Goal: Task Accomplishment & Management: Complete application form

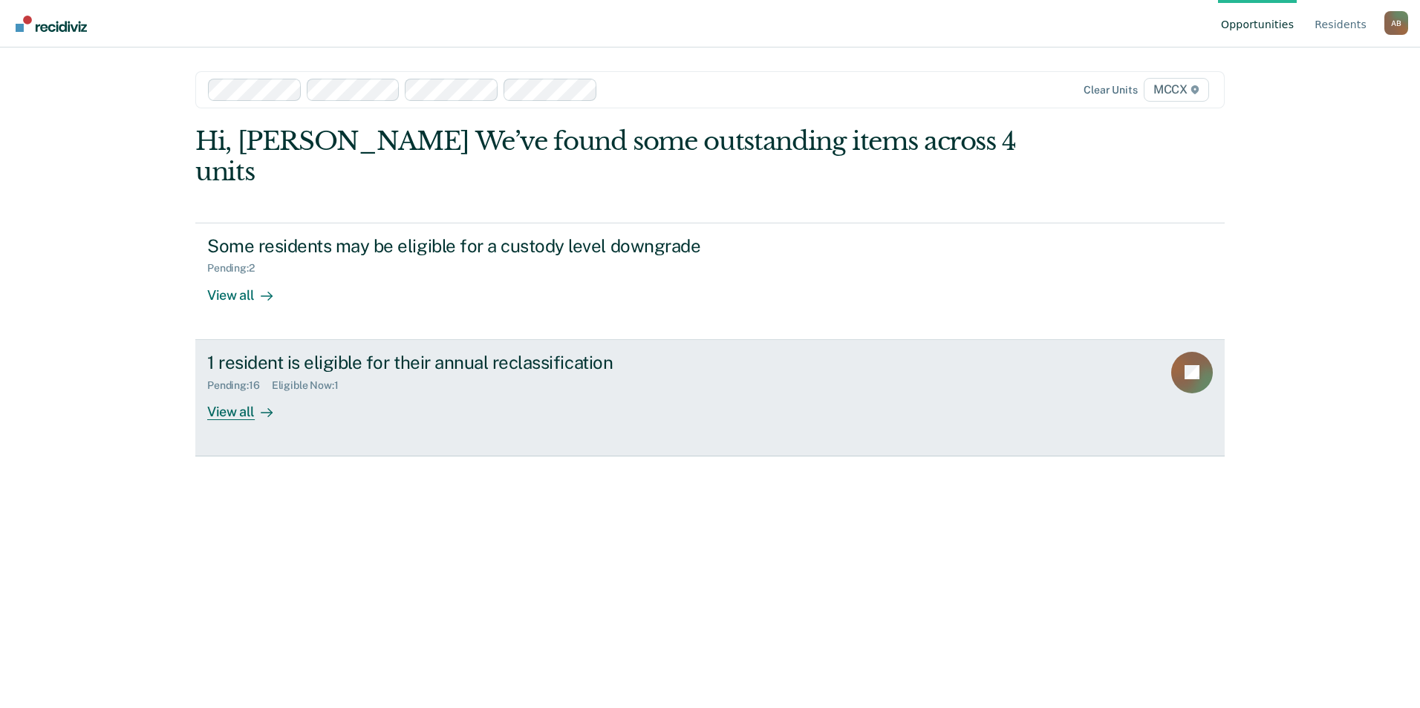
click at [261, 407] on icon at bounding box center [267, 413] width 12 height 12
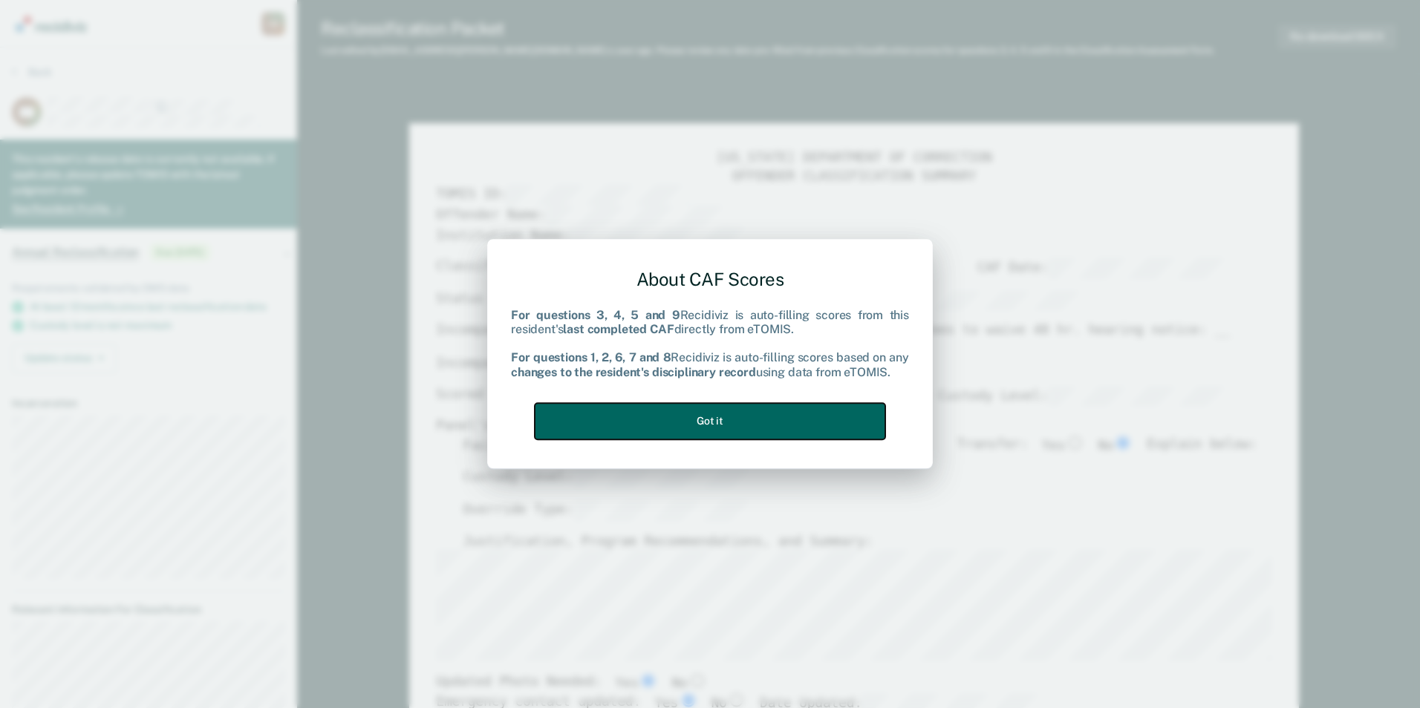
click at [808, 421] on button "Got it" at bounding box center [710, 421] width 350 height 36
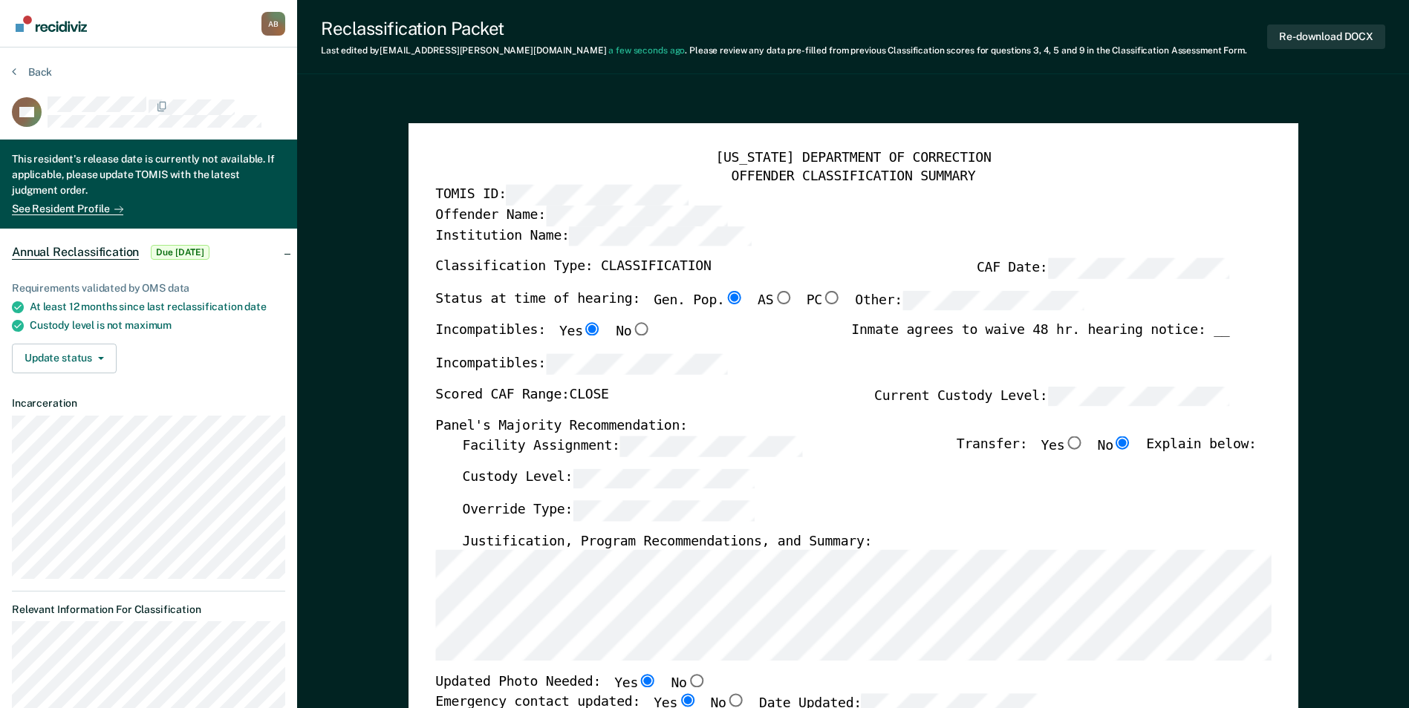
click at [534, 492] on div "Custody Level:" at bounding box center [859, 485] width 794 height 33
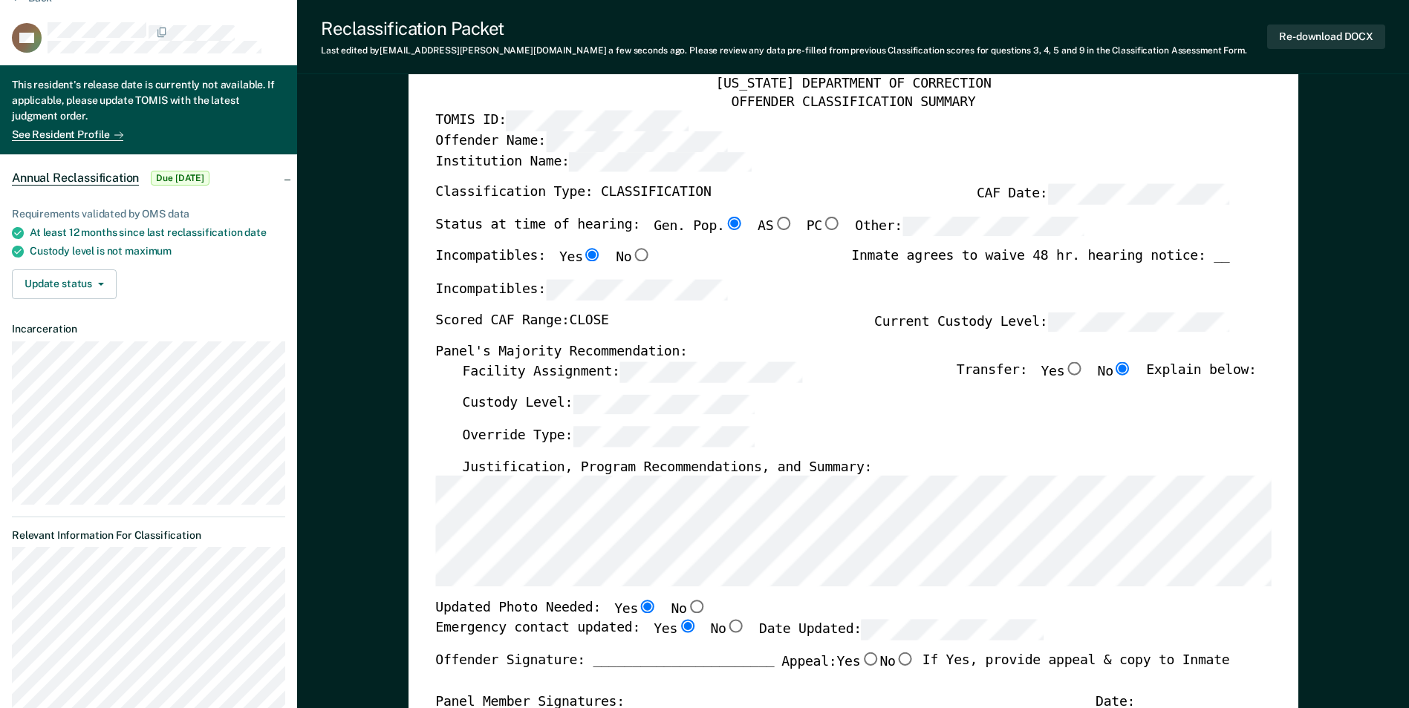
scroll to position [149, 0]
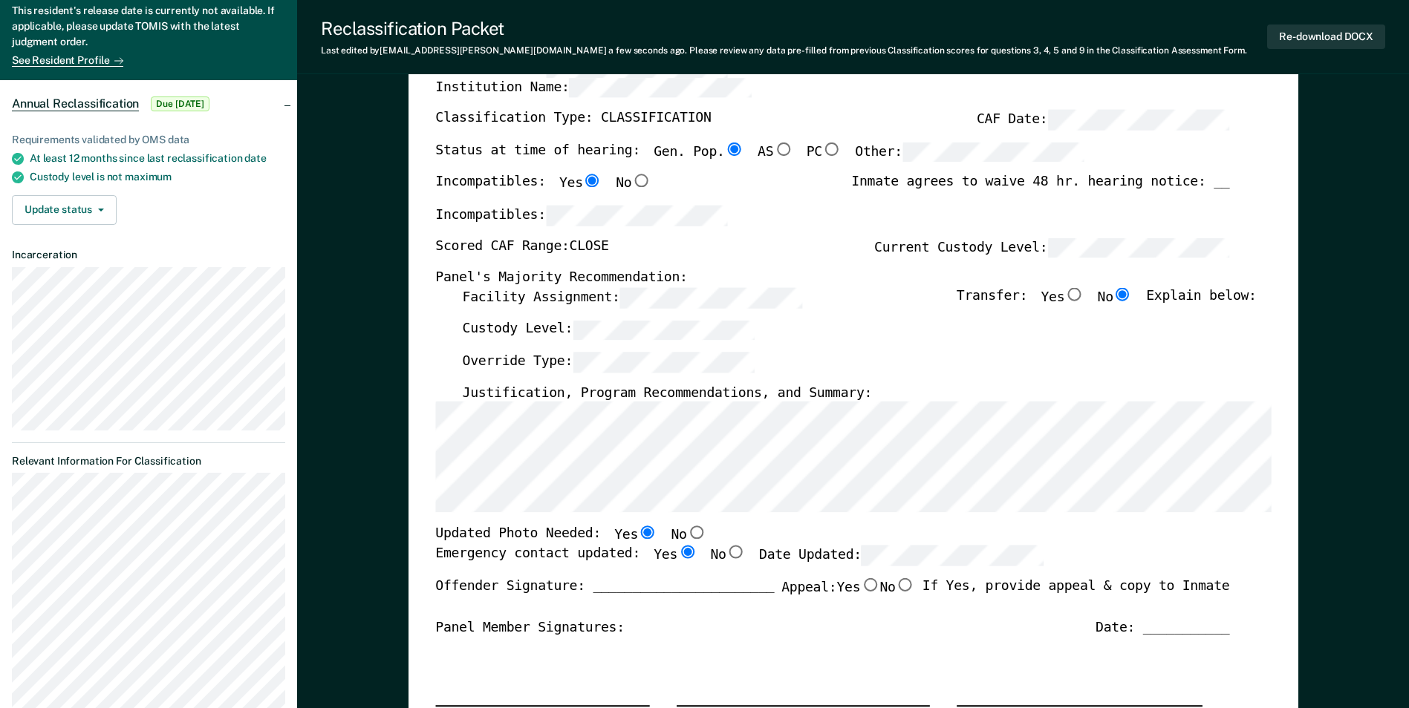
click at [799, 554] on label "Date Updated:" at bounding box center [901, 556] width 284 height 20
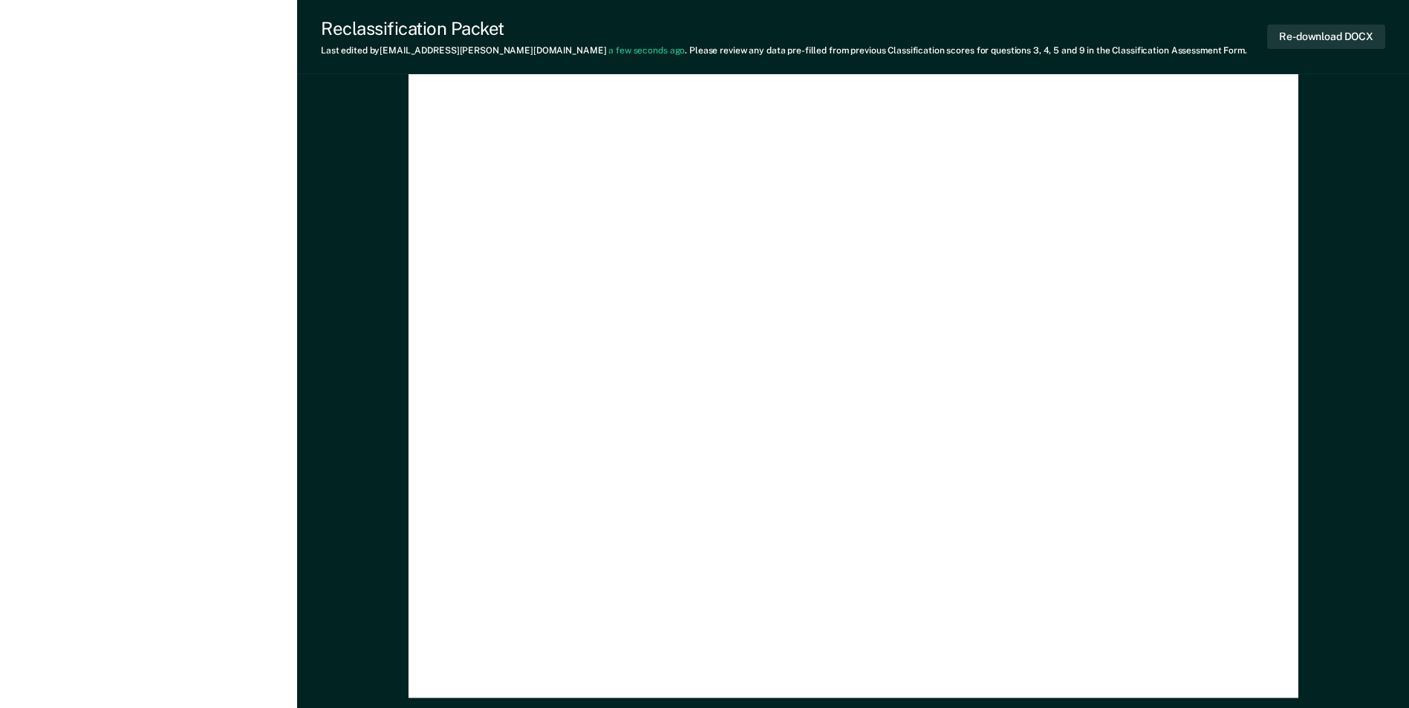
scroll to position [4214, 0]
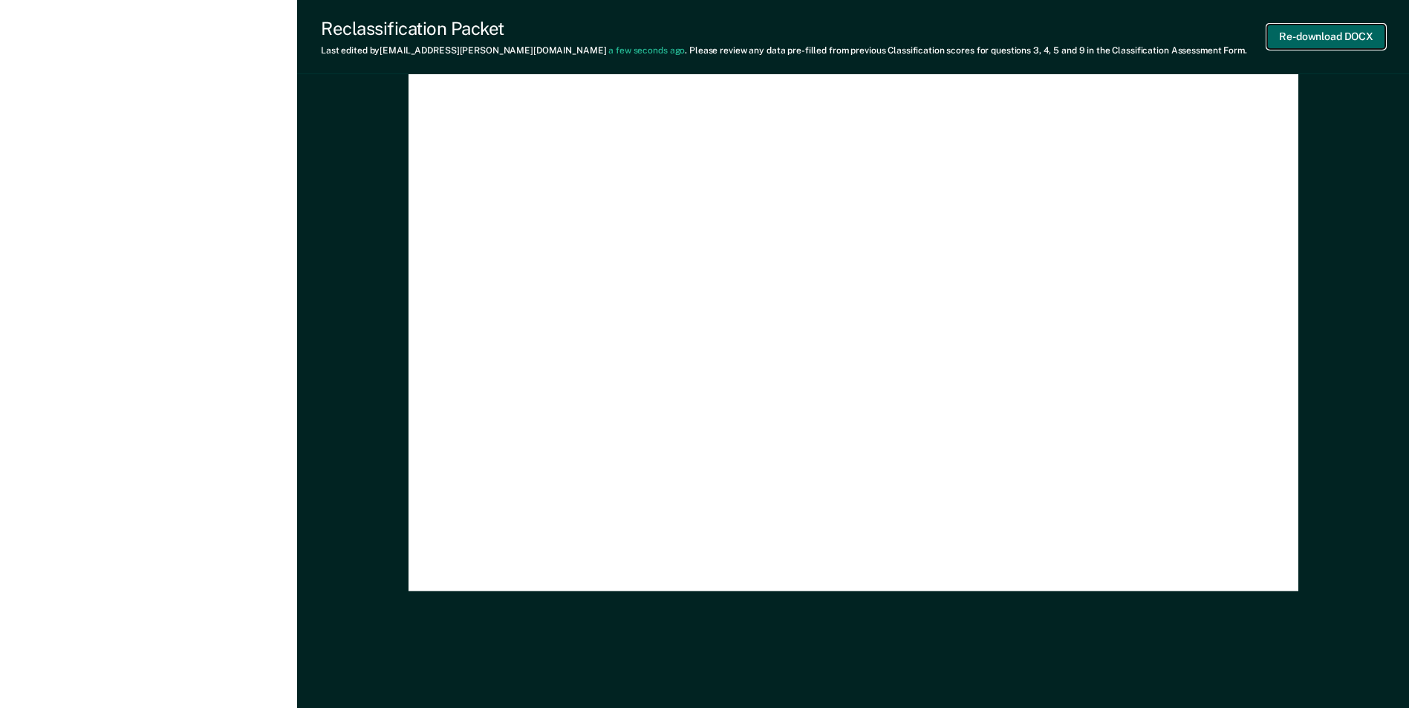
click at [1315, 32] on button "Re-download DOCX" at bounding box center [1326, 37] width 118 height 25
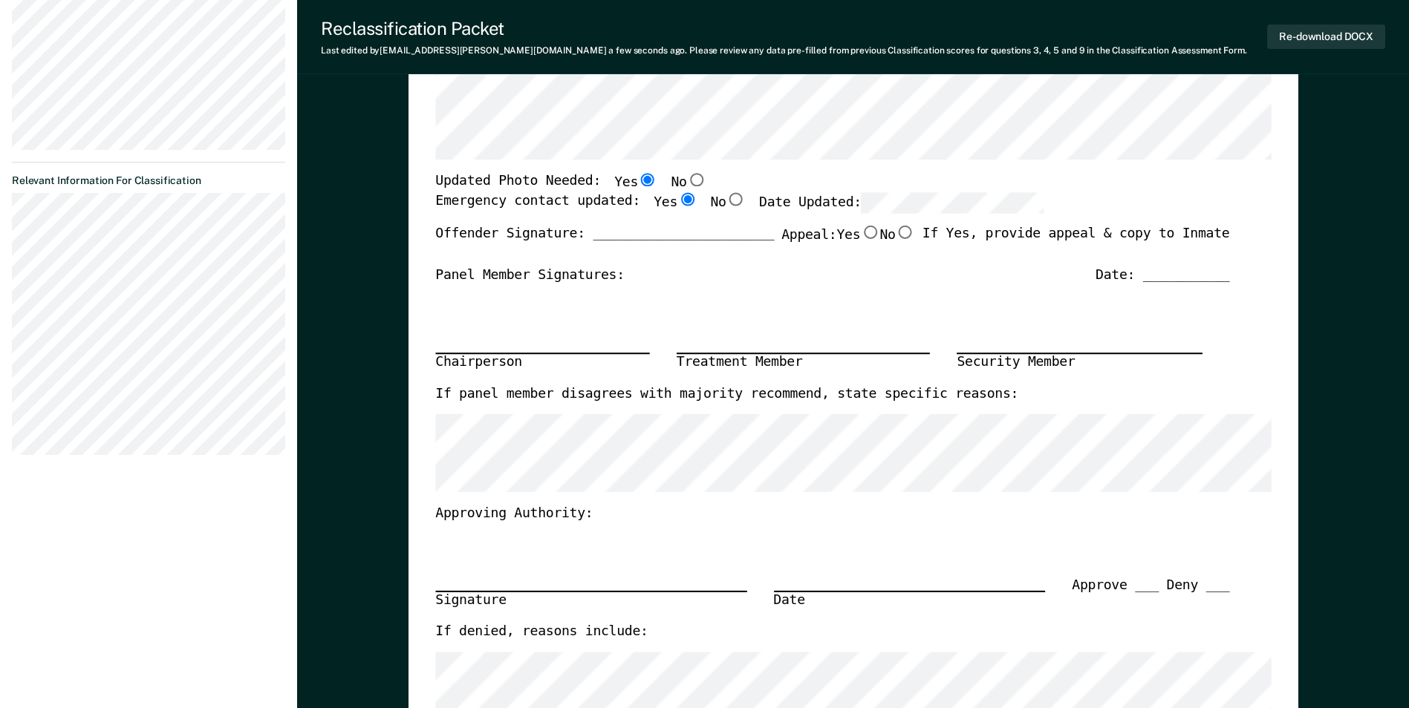
scroll to position [0, 0]
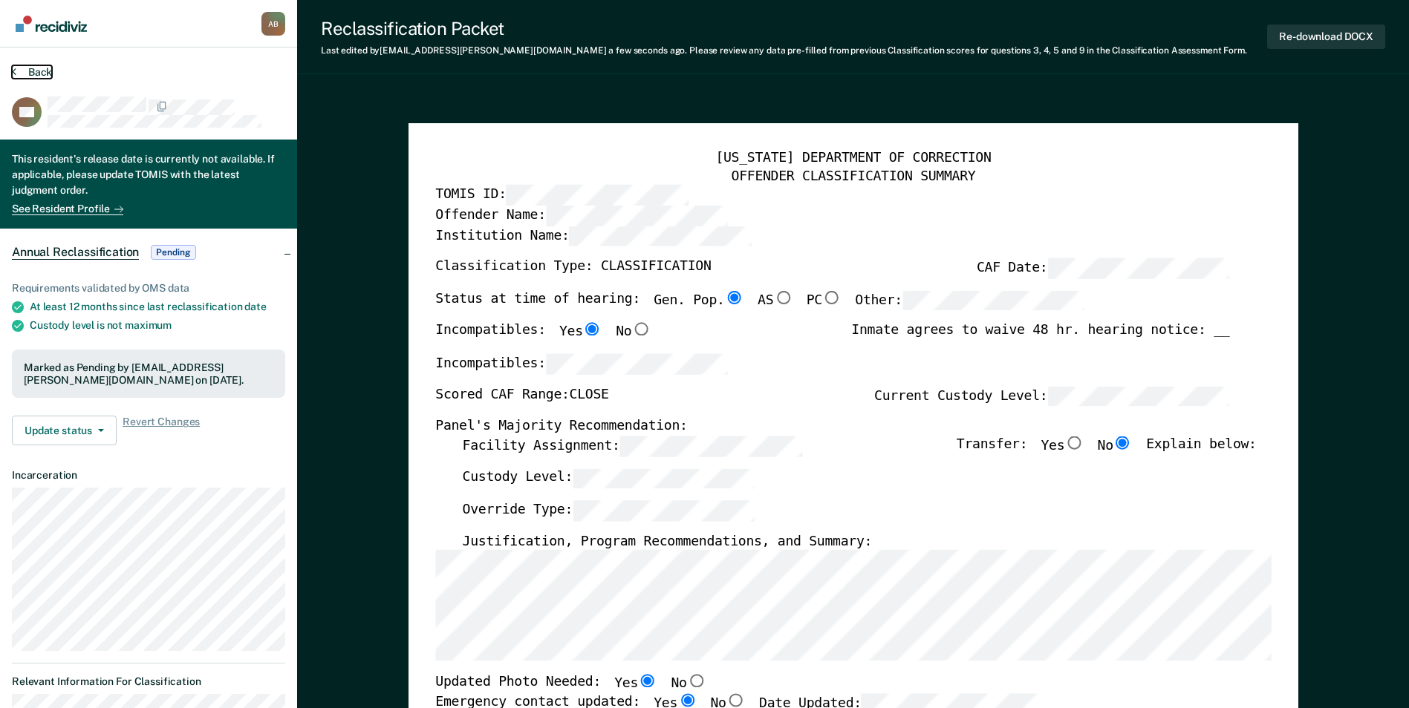
click at [31, 73] on button "Back" at bounding box center [32, 71] width 40 height 13
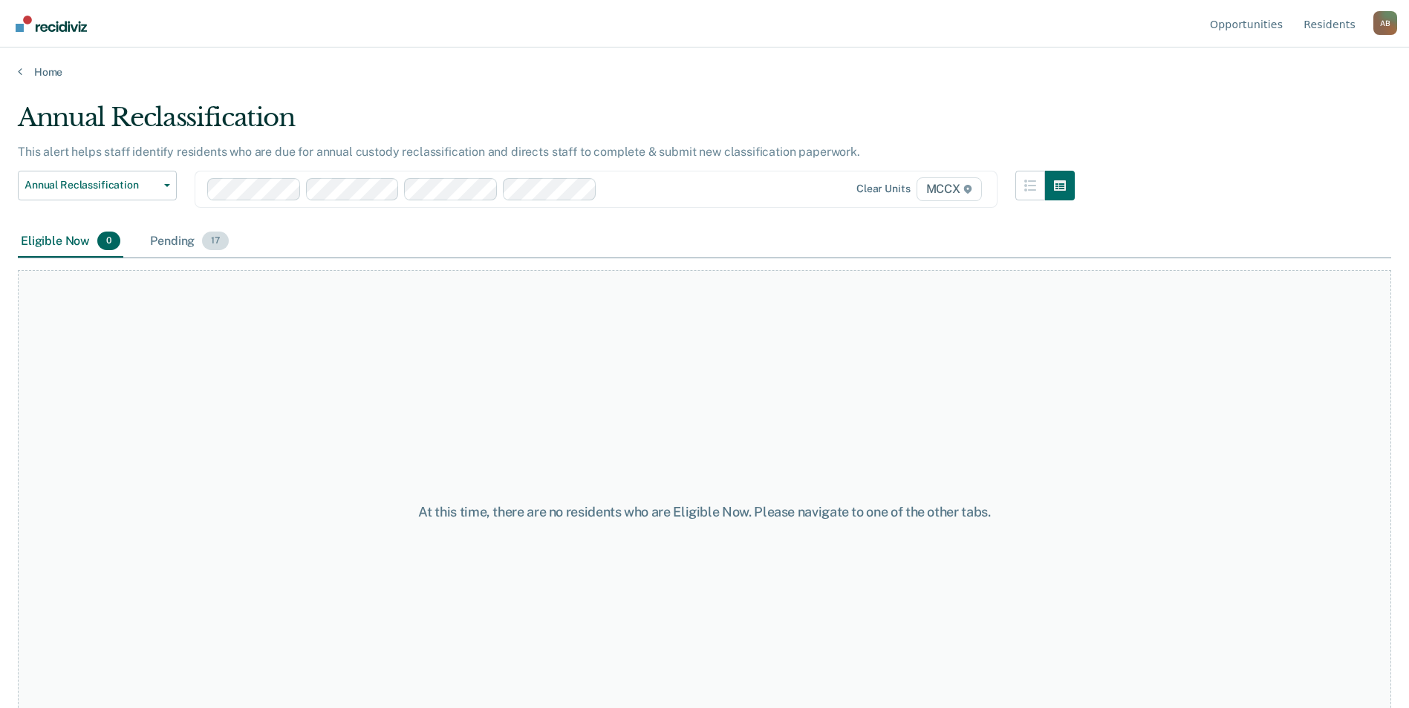
click at [175, 245] on div "Pending 17" at bounding box center [189, 242] width 85 height 33
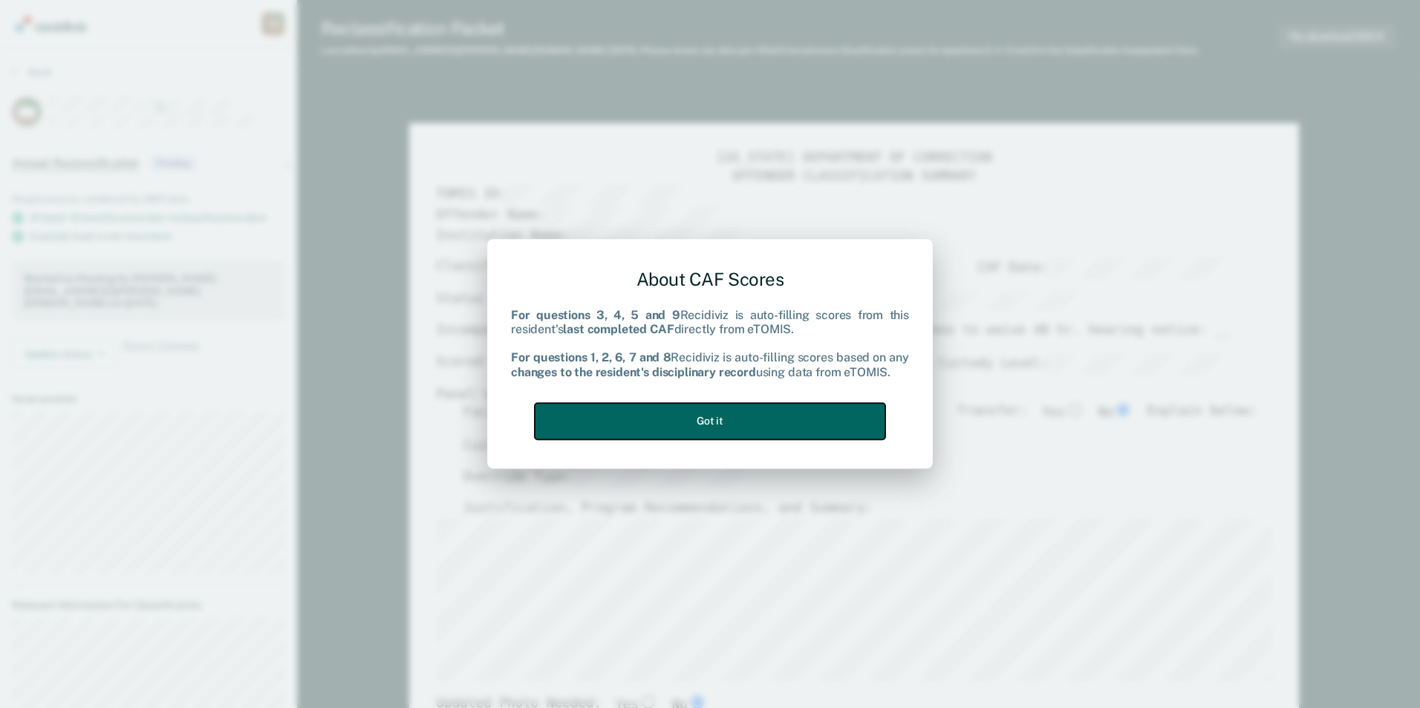
click at [599, 415] on button "Got it" at bounding box center [710, 421] width 350 height 36
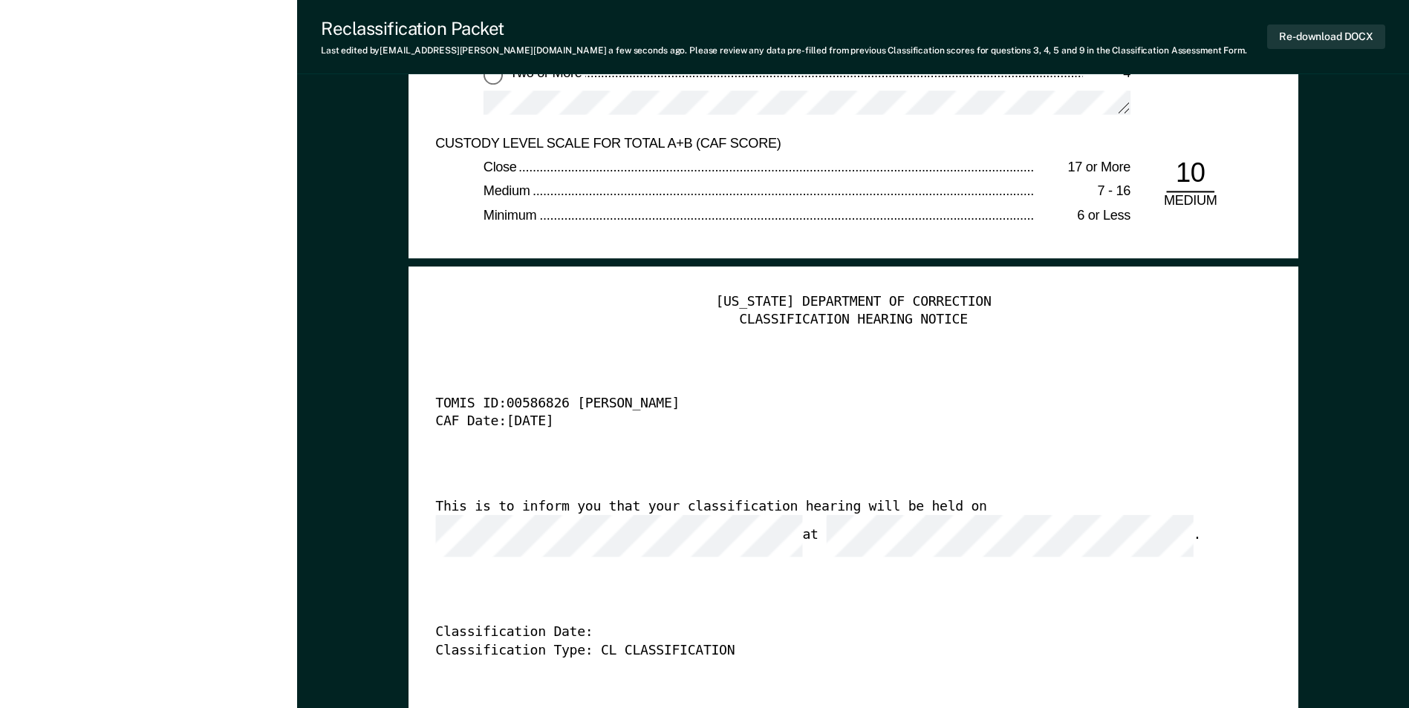
scroll to position [3713, 0]
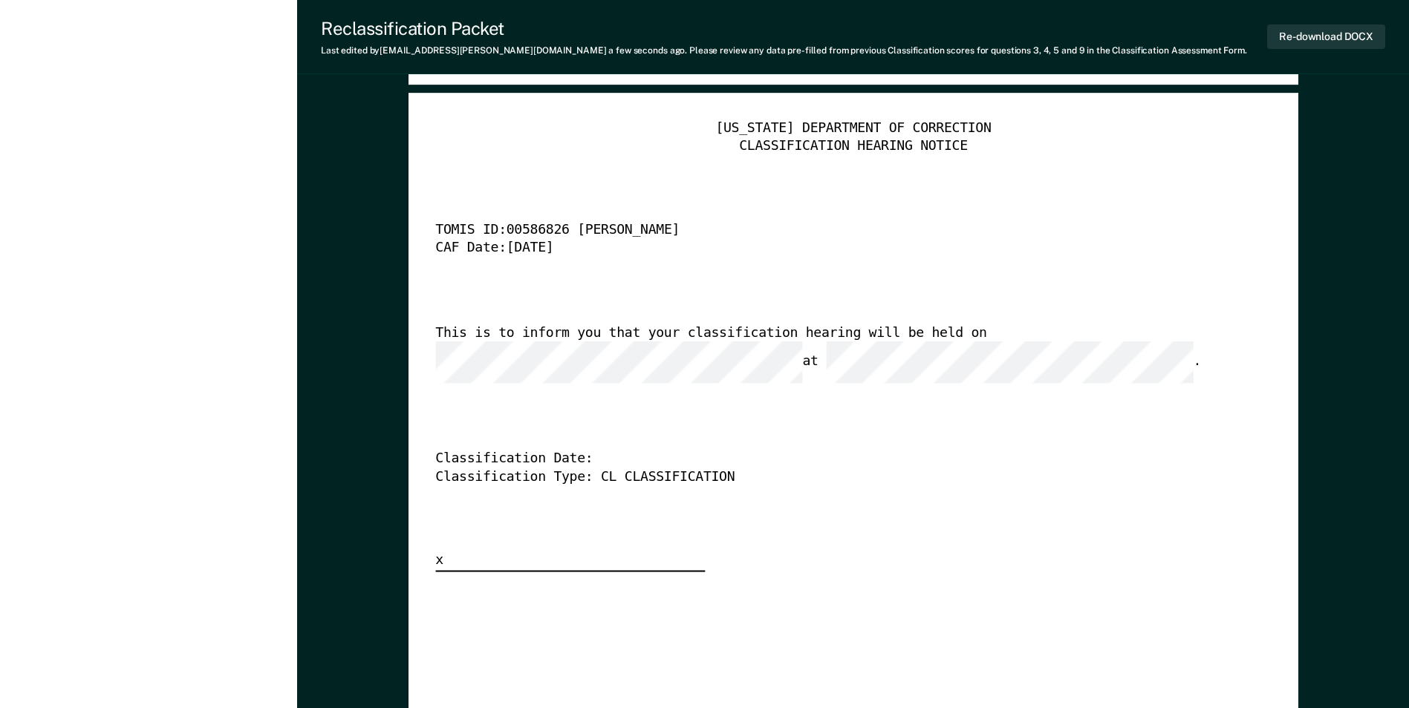
click at [890, 335] on div "This is to inform you that your classification hearing will be held on at ." at bounding box center [832, 354] width 794 height 59
click at [1320, 38] on button "Re-download DOCX" at bounding box center [1326, 37] width 118 height 25
type textarea "x"
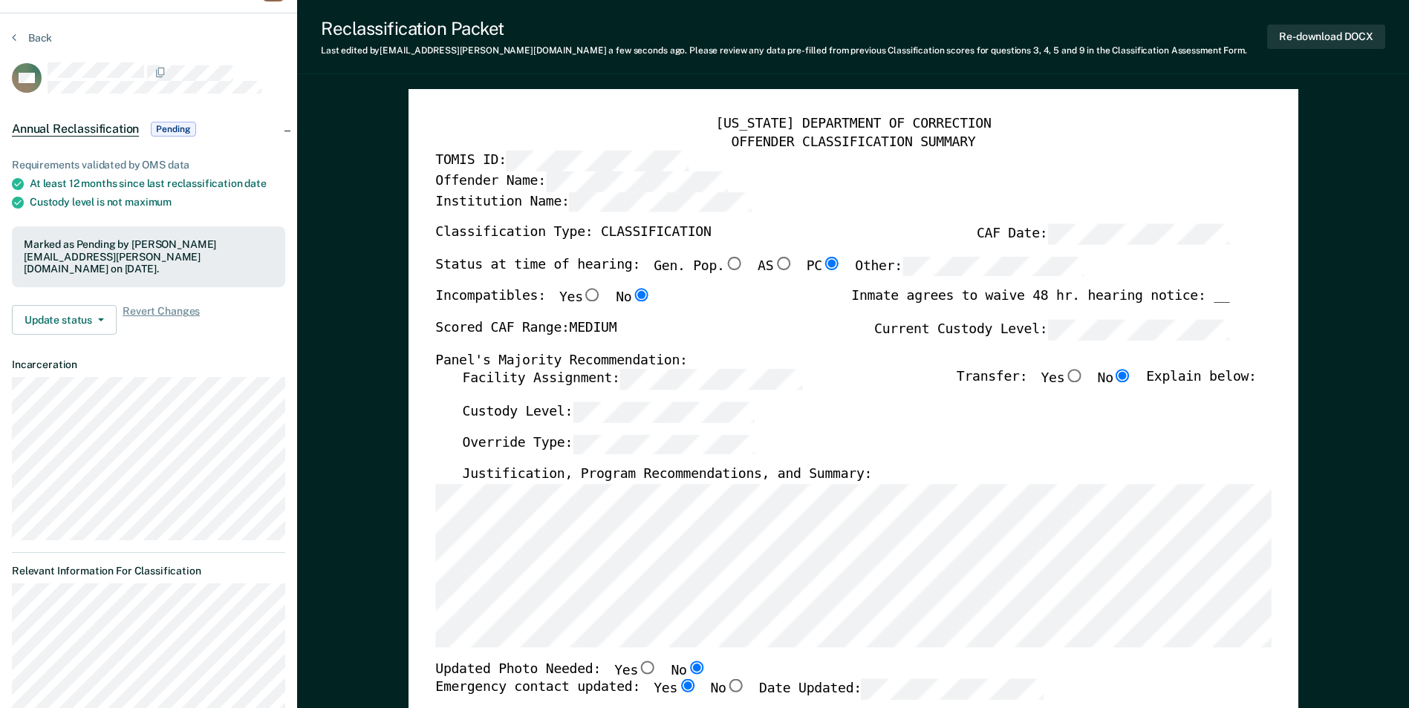
scroll to position [0, 0]
